Goal: Transaction & Acquisition: Purchase product/service

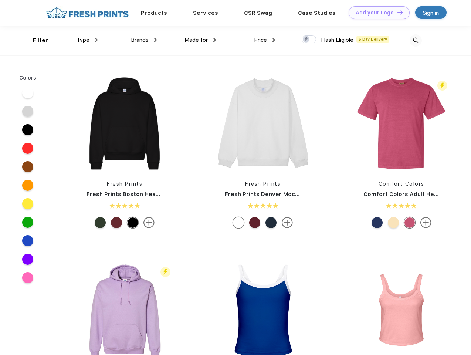
click at [377, 13] on link "Add your Logo Design Tool" at bounding box center [379, 12] width 61 height 13
click at [0, 0] on div "Design Tool" at bounding box center [0, 0] width 0 height 0
click at [397, 12] on link "Add your Logo Design Tool" at bounding box center [379, 12] width 61 height 13
click at [36, 40] on div "Filter" at bounding box center [40, 40] width 15 height 9
click at [87, 40] on span "Type" at bounding box center [83, 40] width 13 height 7
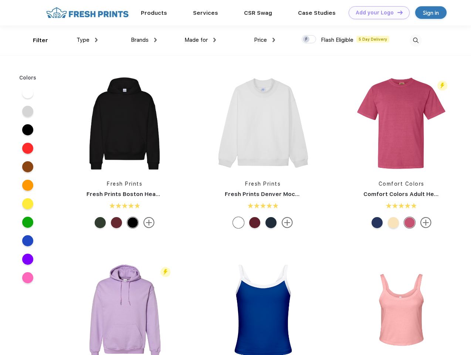
click at [144, 40] on span "Brands" at bounding box center [140, 40] width 18 height 7
click at [200, 40] on span "Made for" at bounding box center [196, 40] width 23 height 7
click at [265, 40] on span "Price" at bounding box center [260, 40] width 13 height 7
click at [309, 40] on div at bounding box center [309, 39] width 14 height 8
click at [307, 40] on input "checkbox" at bounding box center [304, 37] width 5 height 5
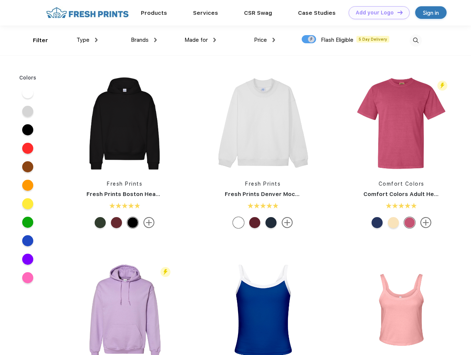
click at [416, 40] on img at bounding box center [416, 40] width 12 height 12
